Goal: Find contact information: Find contact information

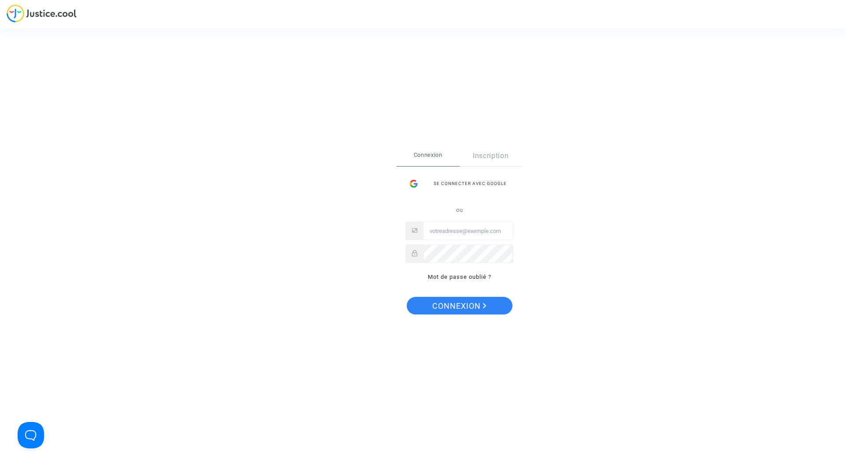
click at [457, 231] on input "Email" at bounding box center [467, 231] width 89 height 18
click at [481, 178] on div "Se connecter avec Google" at bounding box center [459, 184] width 108 height 18
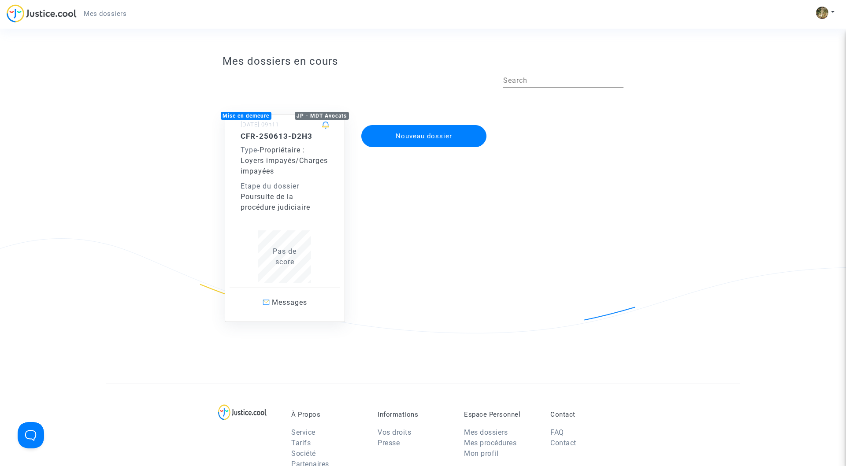
click at [293, 161] on span "Propriétaire : Loyers impayés/Charges impayées" at bounding box center [283, 161] width 87 height 30
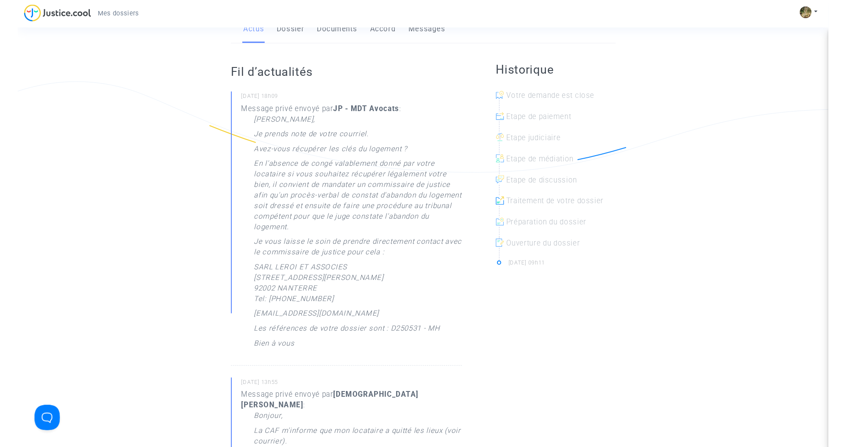
scroll to position [155, 0]
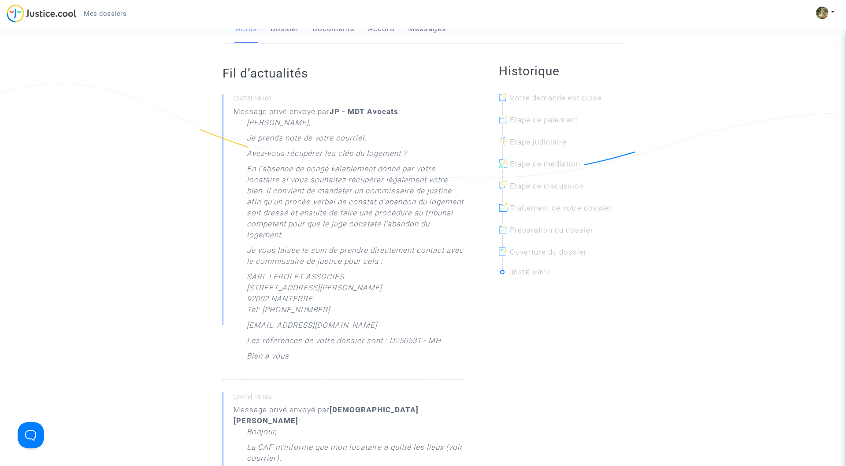
click at [259, 285] on p "SARL LEROI ET ASSOCIES 12 avenue du Général Gallieni 92002 NANTERRE Tel: 01 41 …" at bounding box center [314, 295] width 135 height 48
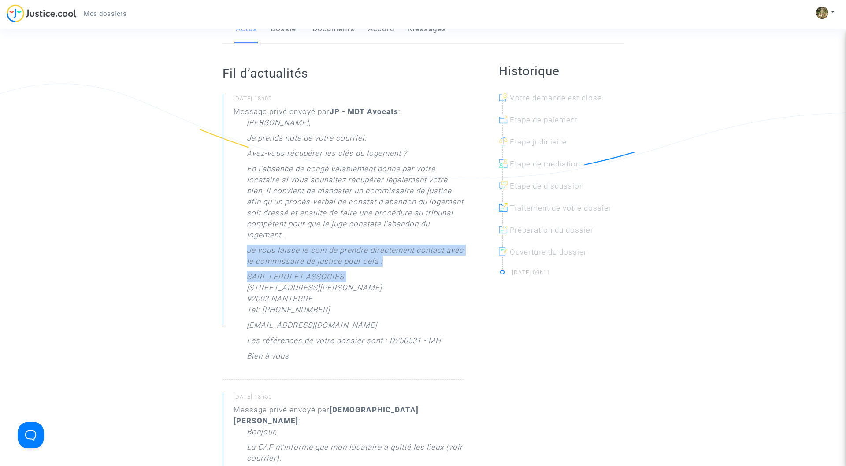
click at [259, 285] on p "SARL LEROI ET ASSOCIES 12 avenue du Général Gallieni 92002 NANTERRE Tel: 01 41 …" at bounding box center [314, 295] width 135 height 48
click at [321, 289] on p "SARL LEROI ET ASSOCIES 12 avenue du Général Gallieni 92002 NANTERRE Tel: 01 41 …" at bounding box center [314, 295] width 135 height 48
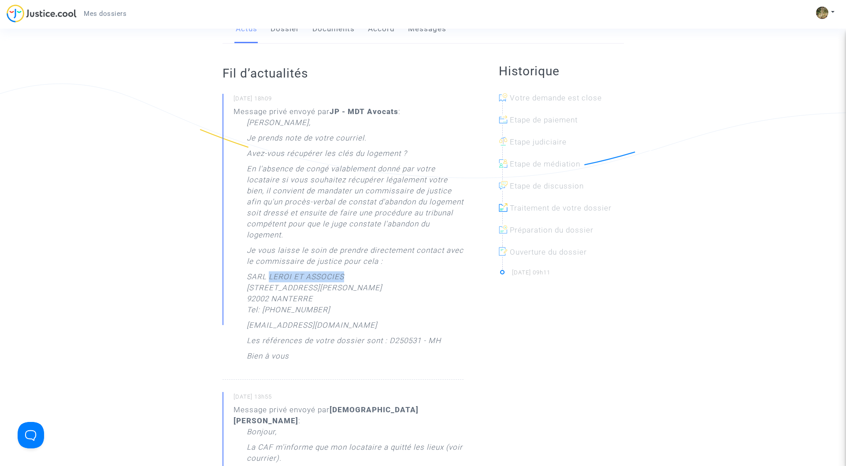
drag, startPoint x: 345, startPoint y: 289, endPoint x: 267, endPoint y: 292, distance: 77.6
click at [267, 292] on p "SARL LEROI ET ASSOCIES 12 avenue du Général Gallieni 92002 NANTERRE Tel: 01 41 …" at bounding box center [314, 295] width 135 height 48
drag, startPoint x: 249, startPoint y: 287, endPoint x: 350, endPoint y: 285, distance: 101.3
click at [350, 285] on p "SARL LEROI ET ASSOCIES 12 avenue du Général Gallieni 92002 NANTERRE Tel: 01 41 …" at bounding box center [314, 295] width 135 height 48
click at [324, 292] on p "SARL LEROI ET ASSOCIES 12 avenue du Général Gallieni 92002 NANTERRE Tel: 01 41 …" at bounding box center [314, 295] width 135 height 48
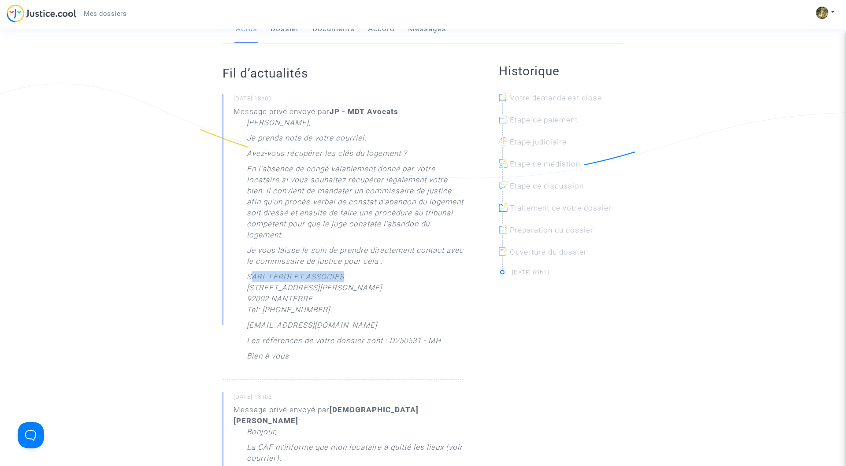
drag, startPoint x: 249, startPoint y: 286, endPoint x: 353, endPoint y: 283, distance: 104.0
click at [353, 283] on p "SARL LEROI ET ASSOCIES 12 avenue du Général Gallieni 92002 NANTERRE Tel: 01 41 …" at bounding box center [314, 295] width 135 height 48
click at [253, 286] on p "SARL LEROI ET ASSOCIES 12 avenue du Général Gallieni 92002 NANTERRE Tel: 01 41 …" at bounding box center [314, 295] width 135 height 48
drag, startPoint x: 248, startPoint y: 287, endPoint x: 351, endPoint y: 285, distance: 102.6
click at [351, 285] on p "SARL LEROI ET ASSOCIES 12 avenue du Général Gallieni 92002 NANTERRE Tel: 01 41 …" at bounding box center [314, 295] width 135 height 48
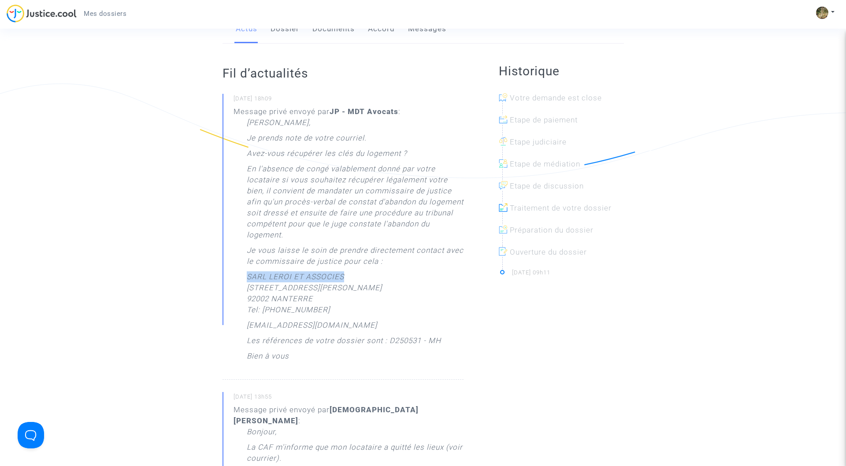
copy p "SARL LEROI ET ASSOCIES"
